Goal: Task Accomplishment & Management: Manage account settings

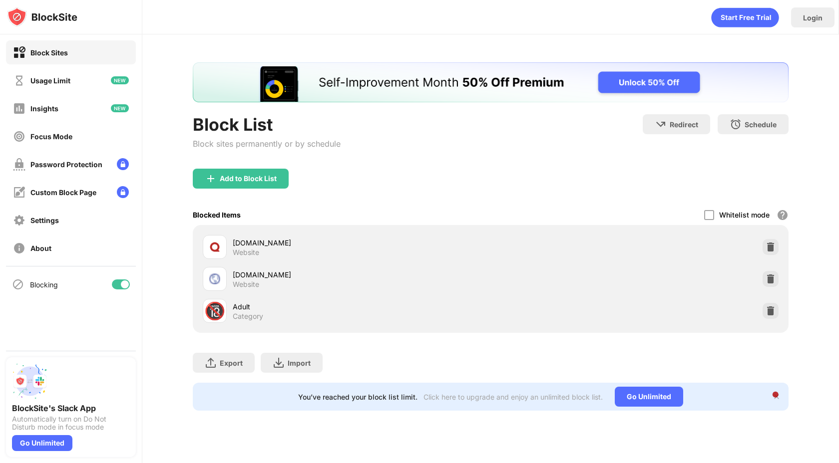
click at [775, 395] on img at bounding box center [776, 397] width 8 height 8
